Goal: Task Accomplishment & Management: Manage account settings

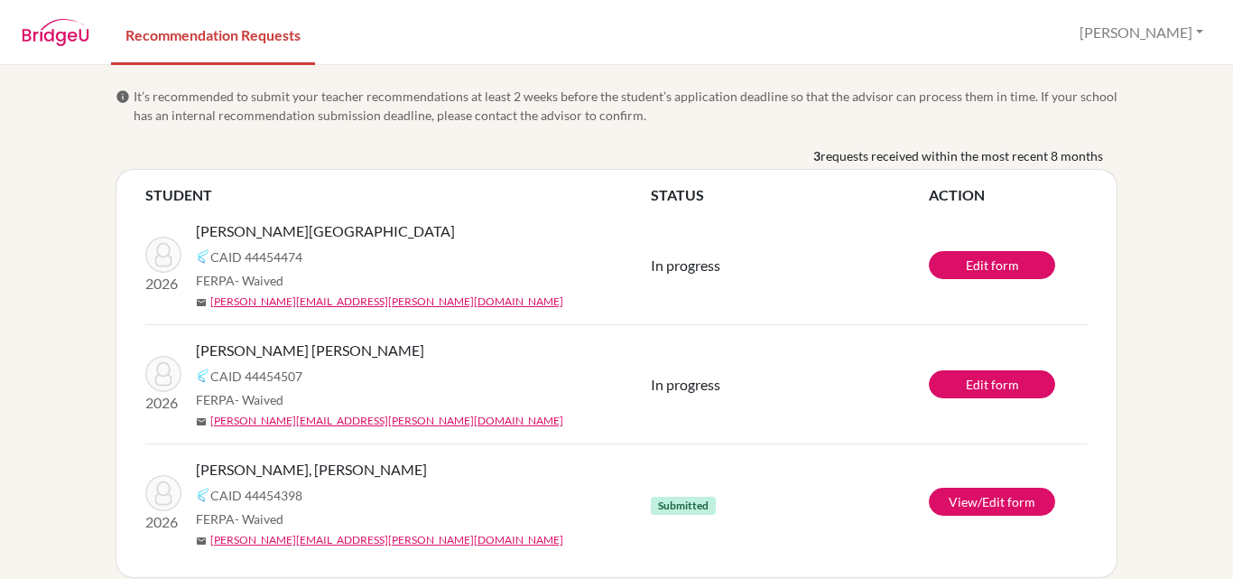
click at [65, 37] on img at bounding box center [56, 32] width 68 height 27
click at [159, 33] on link "Recommendation Requests" at bounding box center [213, 34] width 204 height 62
click at [49, 28] on img at bounding box center [56, 32] width 68 height 27
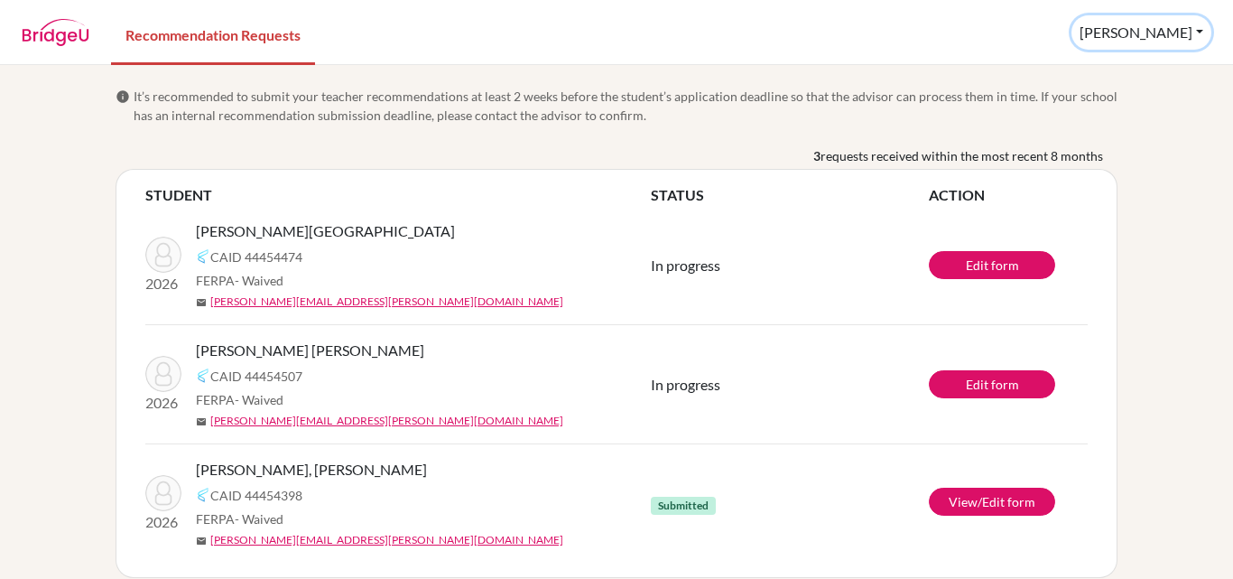
click at [1167, 29] on button "[PERSON_NAME]" at bounding box center [1142, 32] width 140 height 34
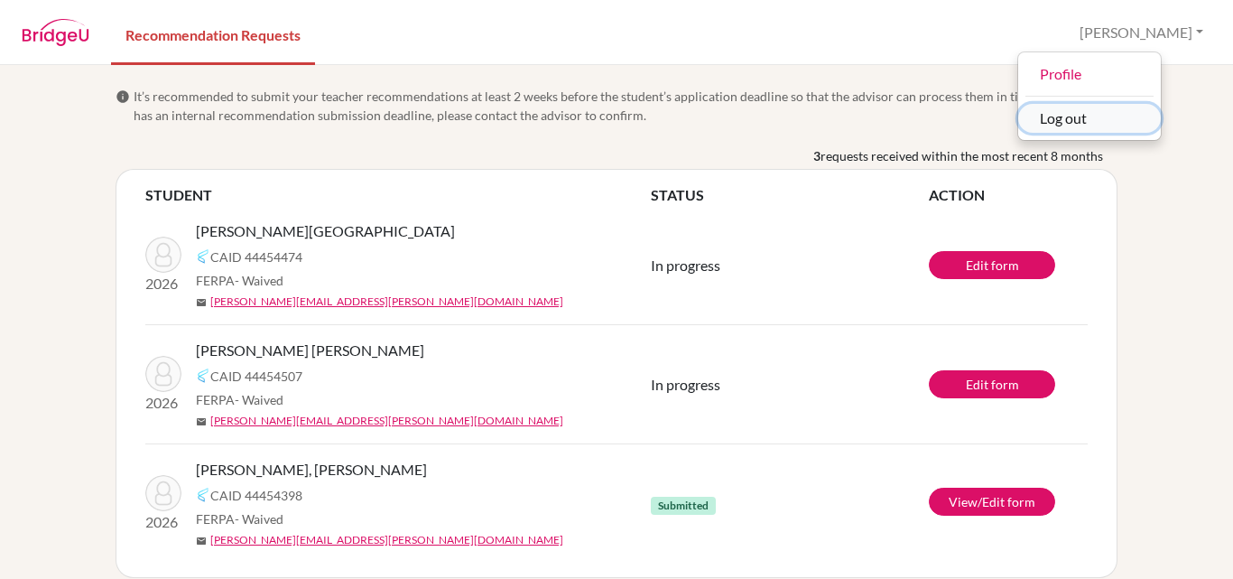
click at [1127, 124] on button "Log out" at bounding box center [1090, 118] width 143 height 29
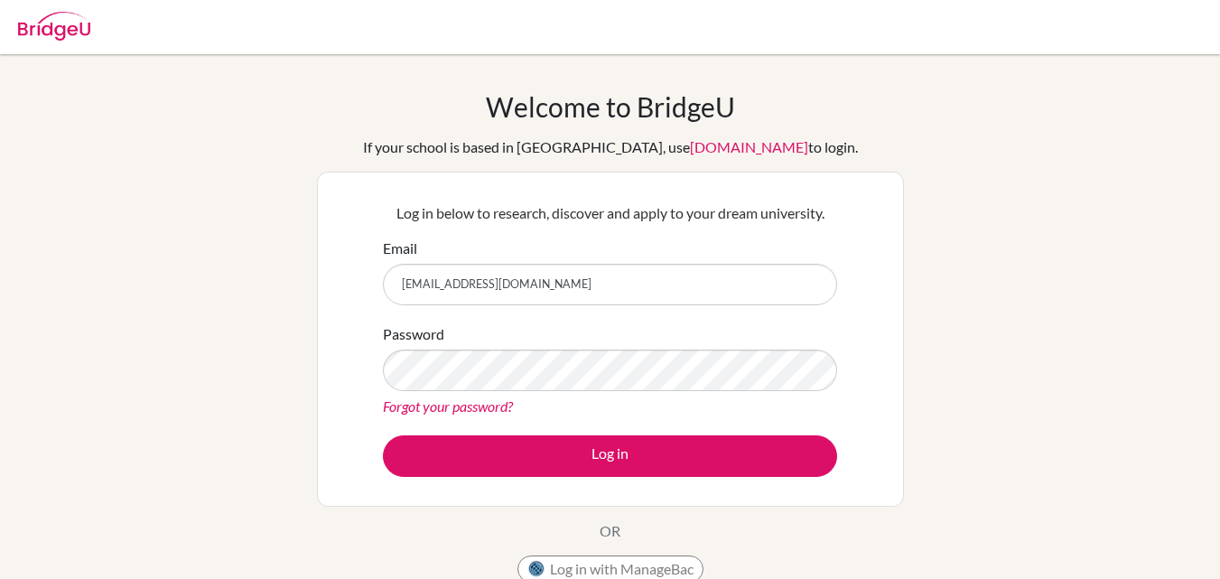
drag, startPoint x: 579, startPoint y: 284, endPoint x: 533, endPoint y: 286, distance: 46.1
click at [533, 286] on input "beatrizhelena@hotmail.com" at bounding box center [610, 285] width 454 height 42
type input "apeisker@colegiobolivar.edu.co"
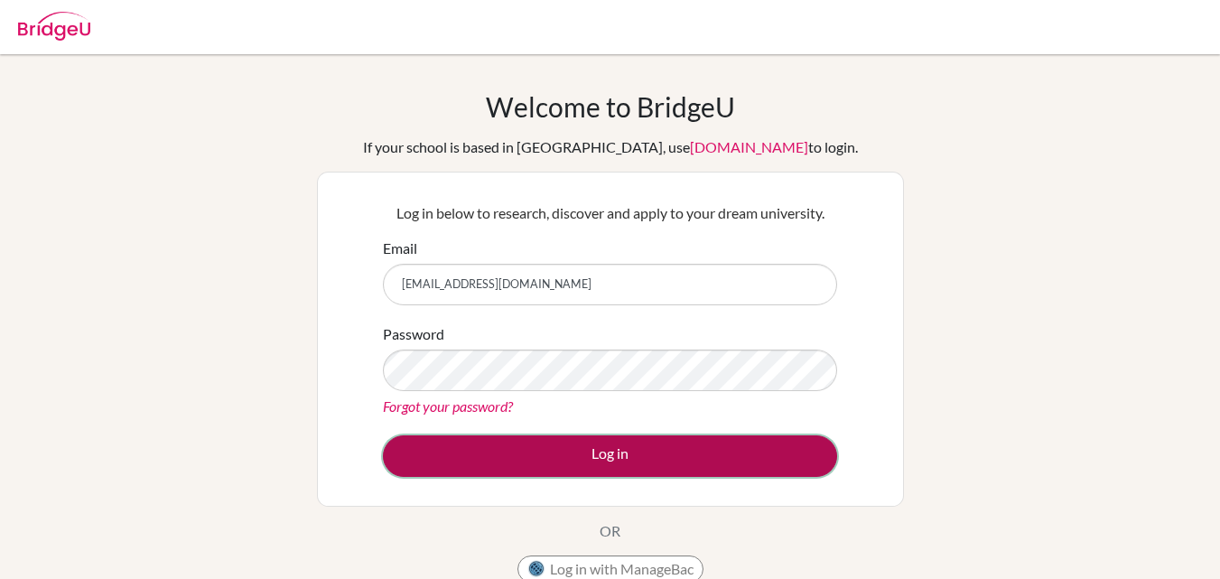
click at [600, 457] on button "Log in" at bounding box center [610, 456] width 454 height 42
